Goal: Find specific page/section: Find specific page/section

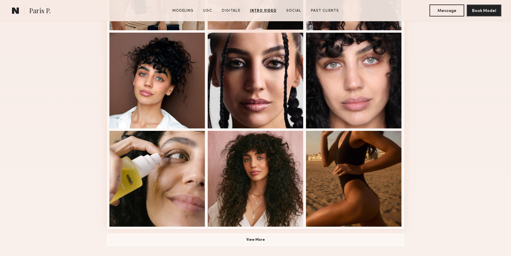
scroll to position [269, 0]
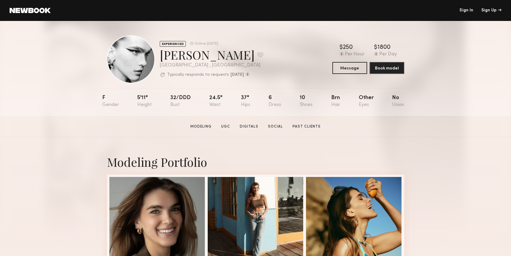
click at [180, 55] on div "[PERSON_NAME] Favorite" at bounding box center [212, 55] width 104 height 16
copy div "Summerlyn"
